Goal: Task Accomplishment & Management: Manage account settings

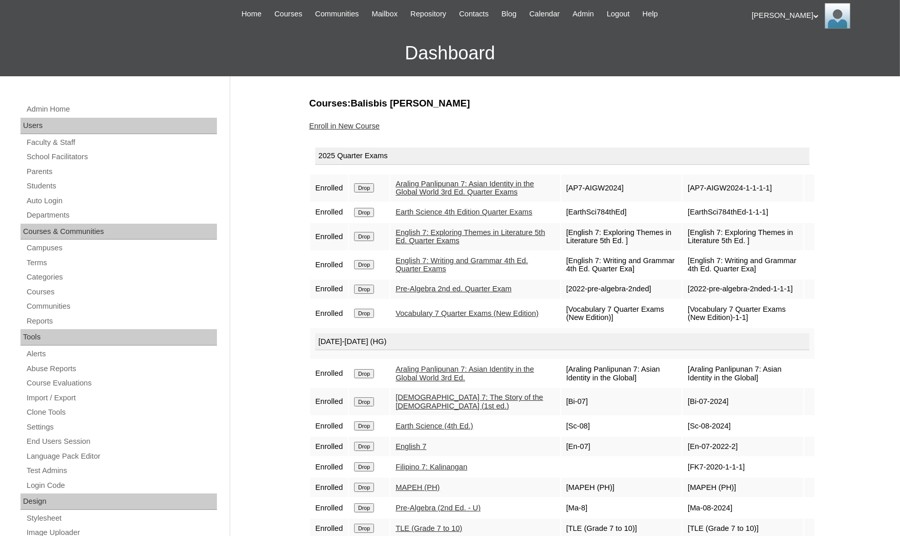
scroll to position [77, 0]
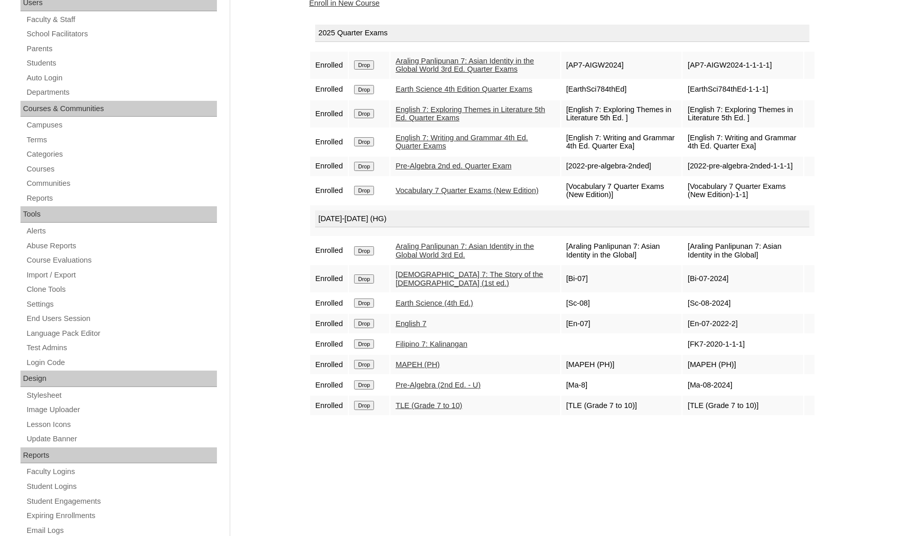
scroll to position [64, 0]
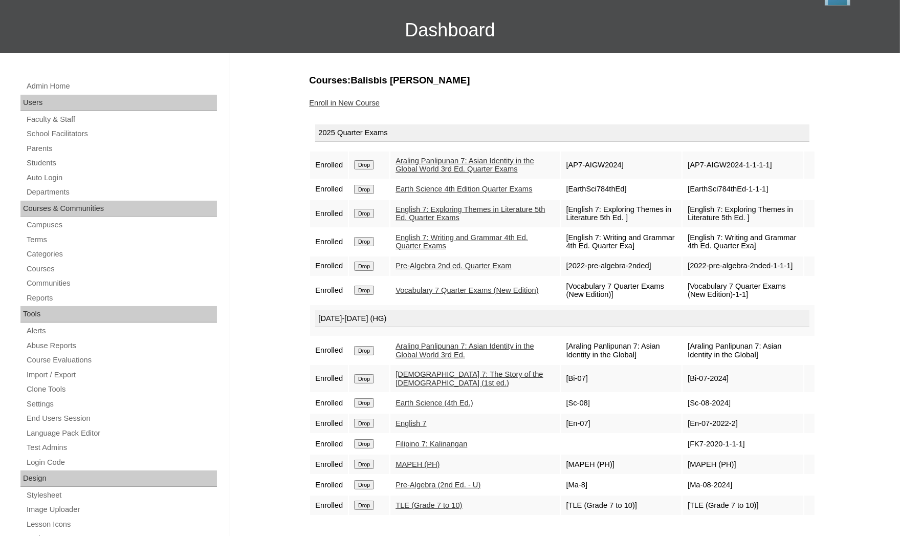
drag, startPoint x: 365, startPoint y: 439, endPoint x: 521, endPoint y: 57, distance: 412.8
click at [366, 439] on input "Drop" at bounding box center [364, 443] width 20 height 9
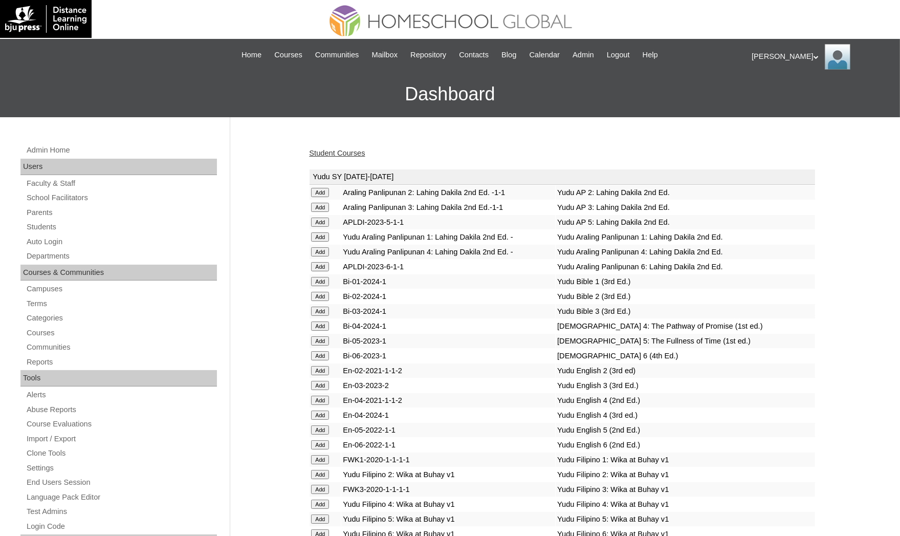
scroll to position [1278, 0]
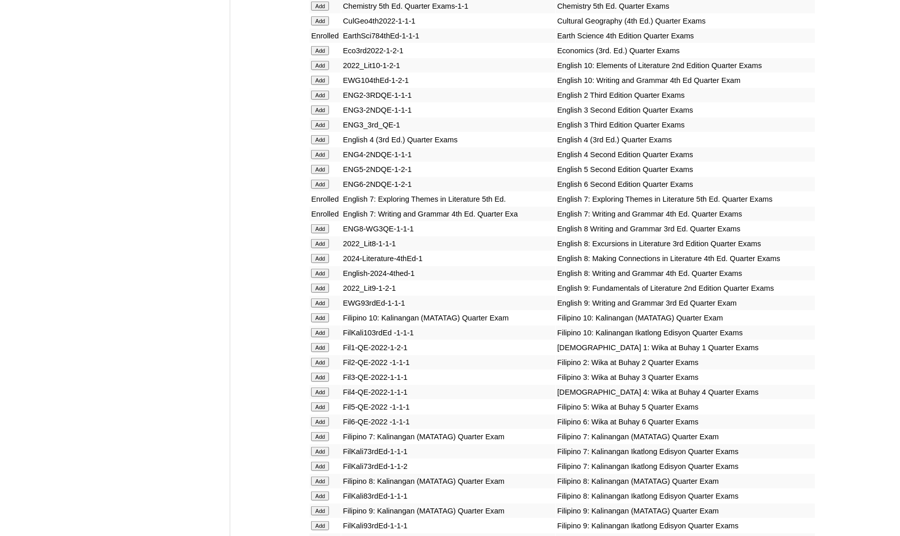
click at [326, 432] on input "Add" at bounding box center [320, 436] width 18 height 9
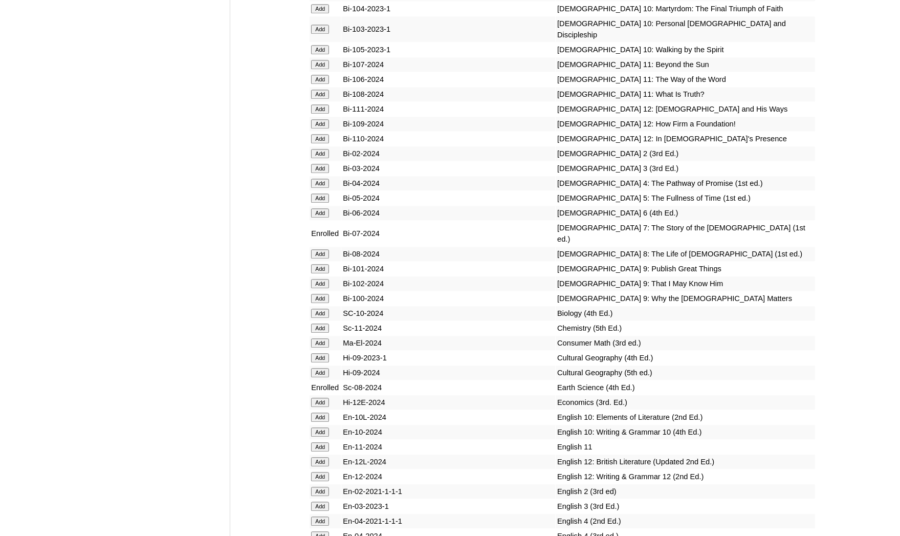
scroll to position [3086, 0]
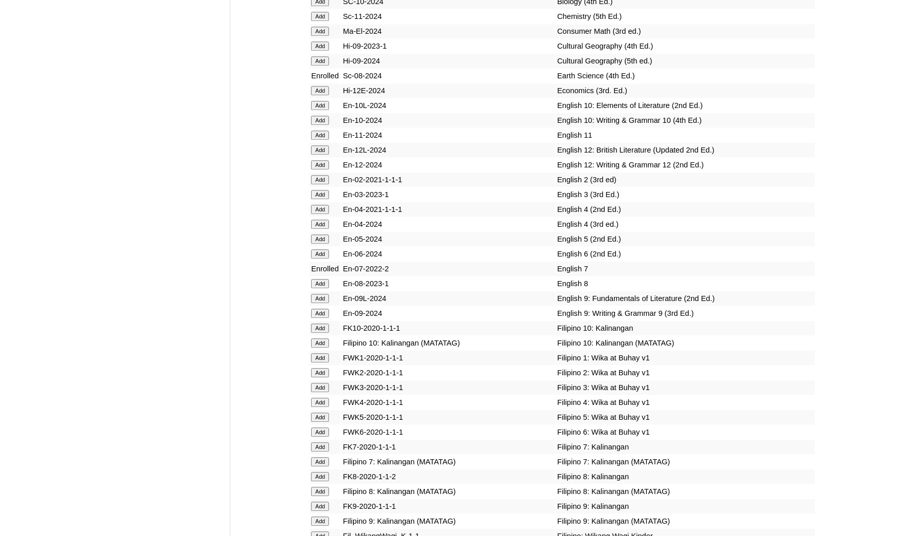
click at [322, 457] on input "Add" at bounding box center [320, 461] width 18 height 9
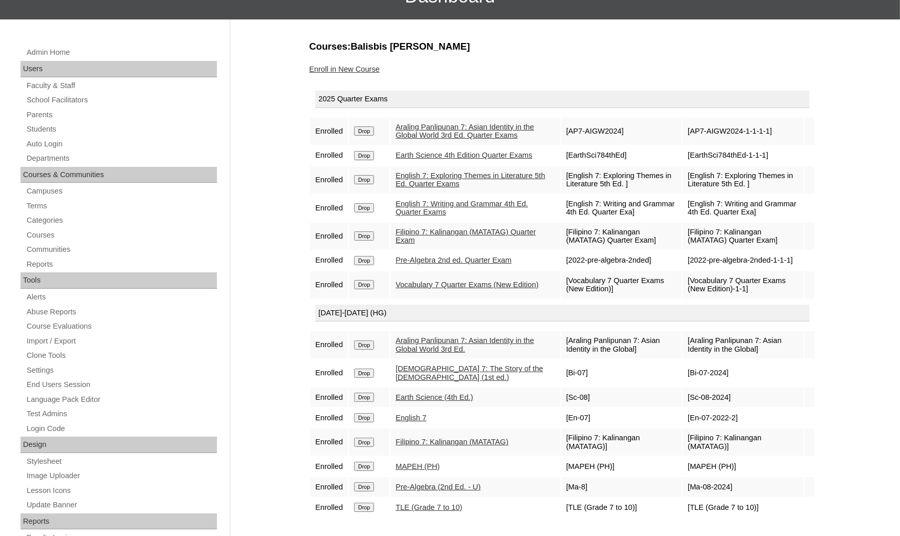
scroll to position [102, 0]
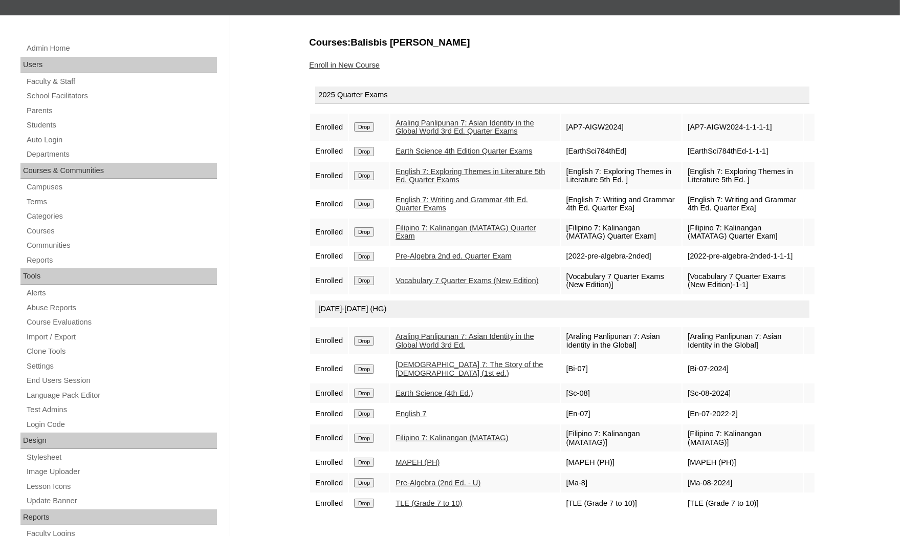
click at [4, 442] on div "Admin Home Users Faculty & Staff School Facilitators Parents Students Auto Logi…" at bounding box center [450, 368] width 900 height 706
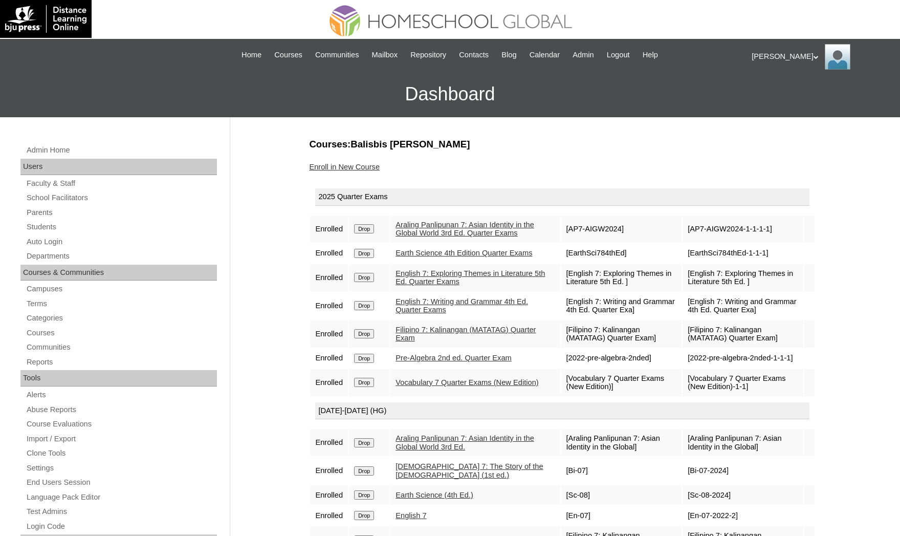
scroll to position [102, 0]
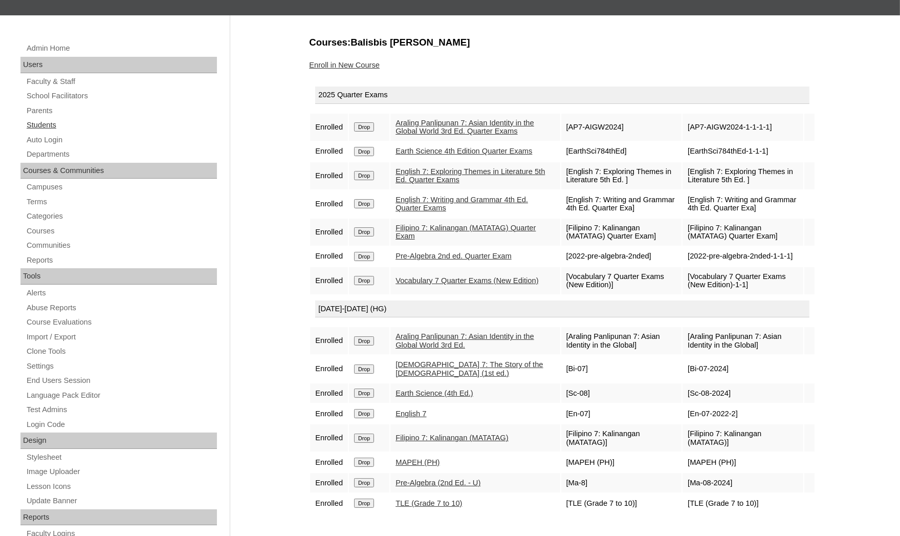
click at [109, 124] on link "Students" at bounding box center [121, 125] width 191 height 13
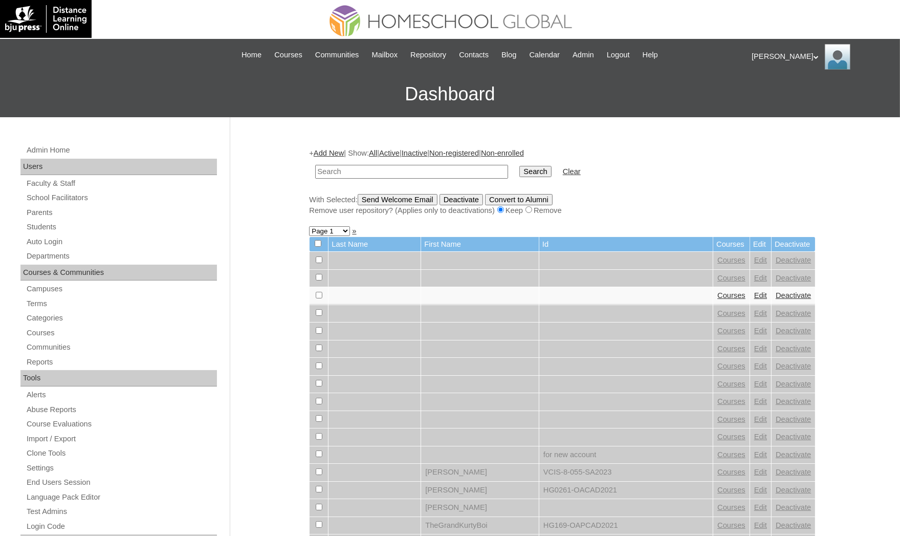
click at [335, 170] on input "text" at bounding box center [411, 172] width 193 height 14
paste input "[PERSON_NAME]"
type input "[PERSON_NAME]"
click at [519, 166] on input "Search" at bounding box center [535, 171] width 32 height 11
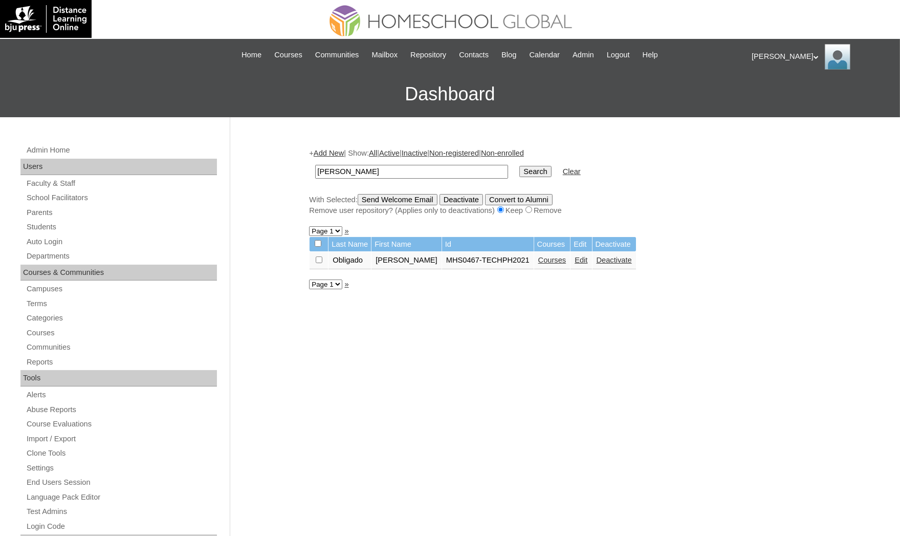
click at [538, 256] on link "Courses" at bounding box center [552, 260] width 28 height 8
